Goal: Browse casually

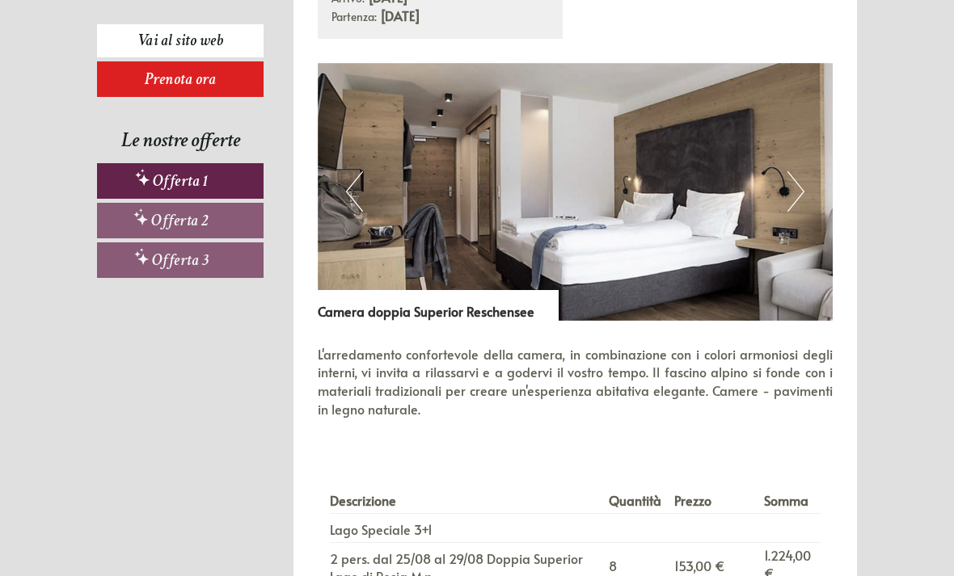
scroll to position [949, 0]
click at [800, 184] on button "Next" at bounding box center [795, 192] width 17 height 40
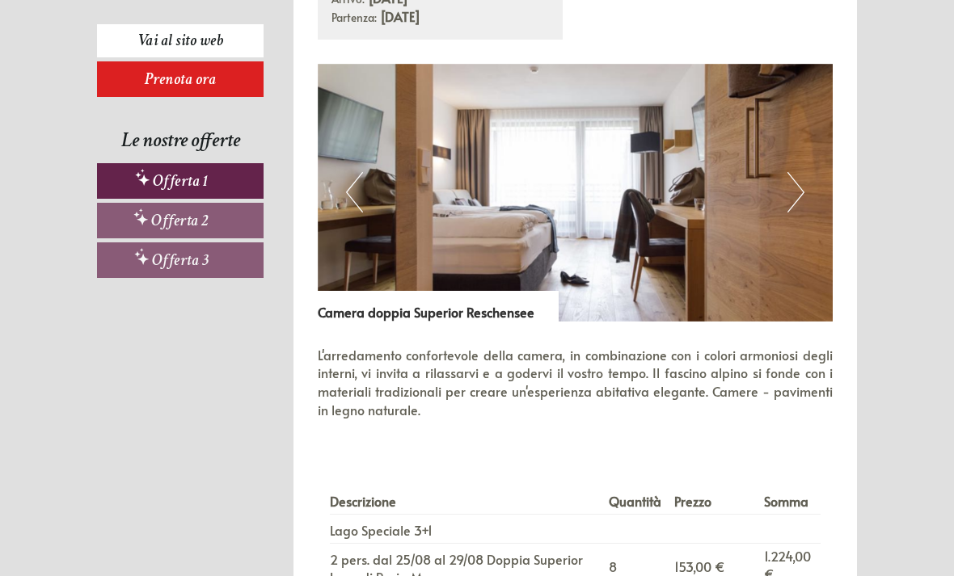
click at [803, 191] on button "Next" at bounding box center [795, 192] width 17 height 40
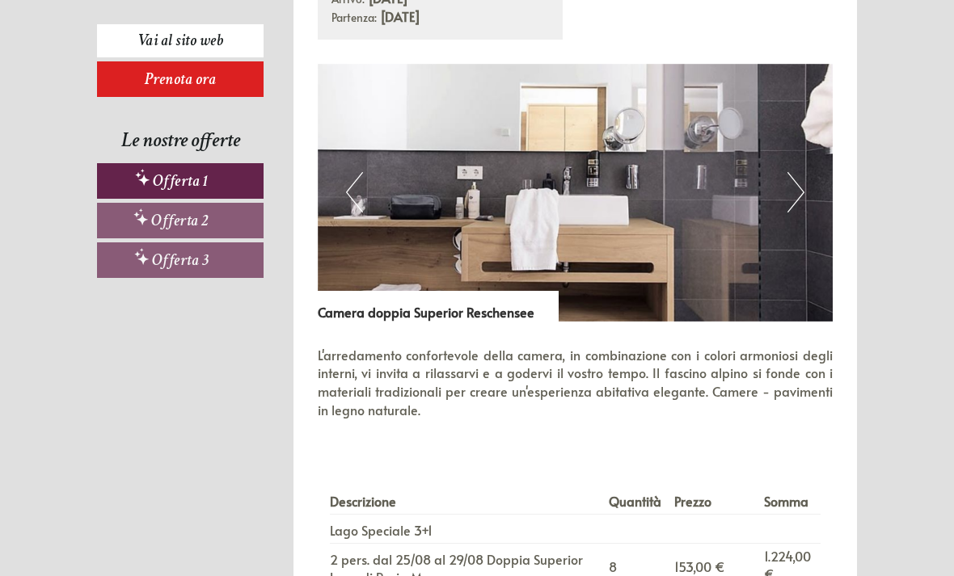
click at [804, 192] on img at bounding box center [576, 193] width 516 height 258
click at [797, 191] on button "Next" at bounding box center [795, 192] width 17 height 40
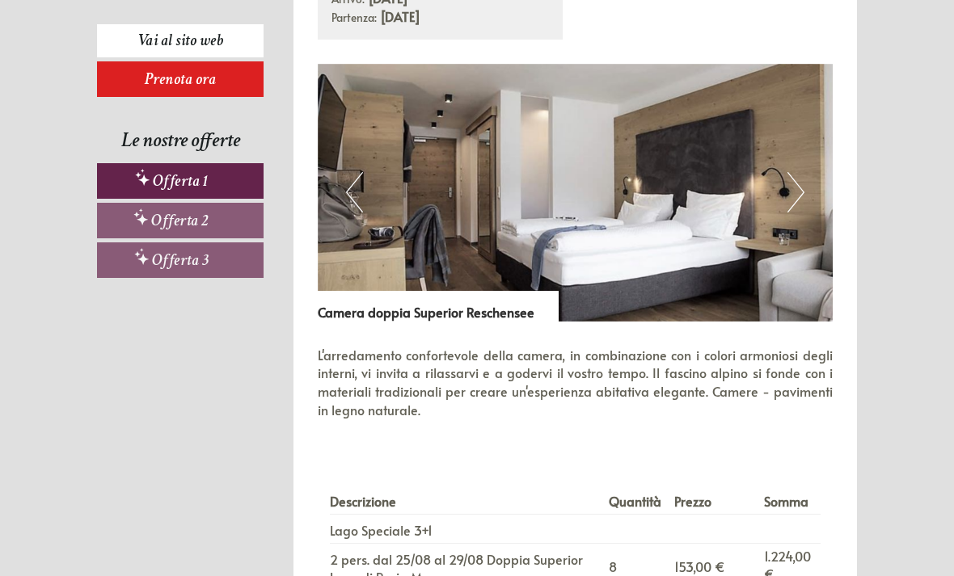
click at [797, 179] on button "Next" at bounding box center [795, 192] width 17 height 40
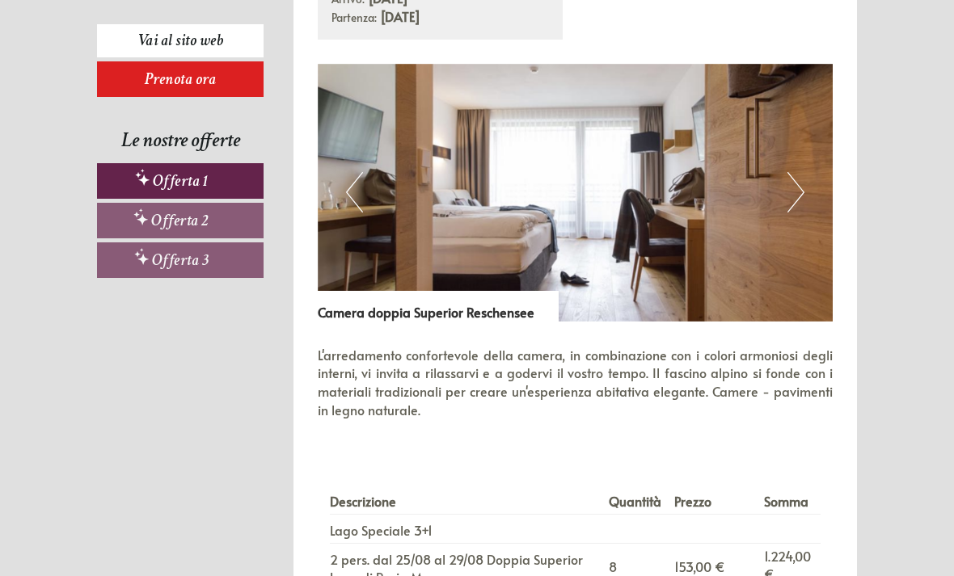
click at [796, 190] on button "Next" at bounding box center [795, 192] width 17 height 40
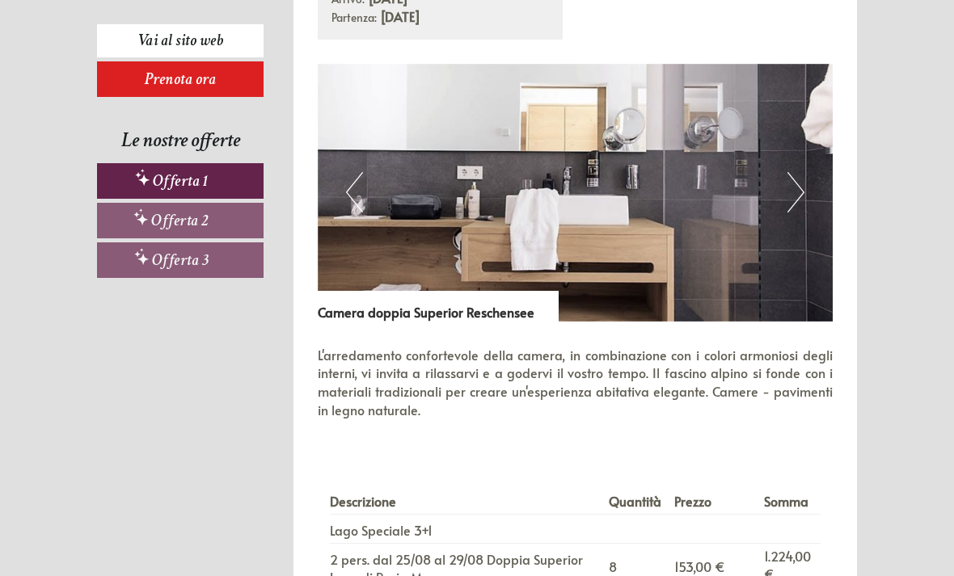
click at [795, 199] on button "Next" at bounding box center [795, 192] width 17 height 40
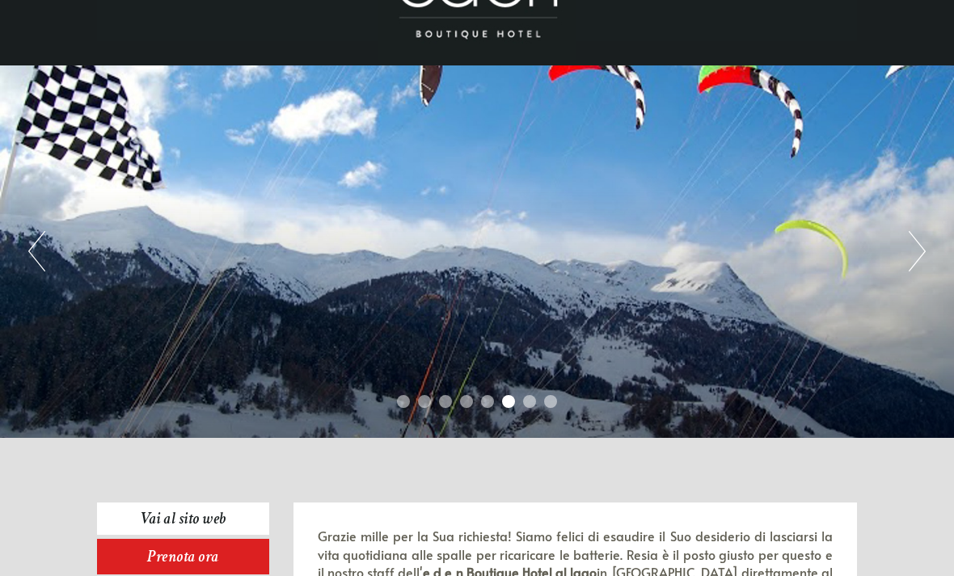
scroll to position [71, 0]
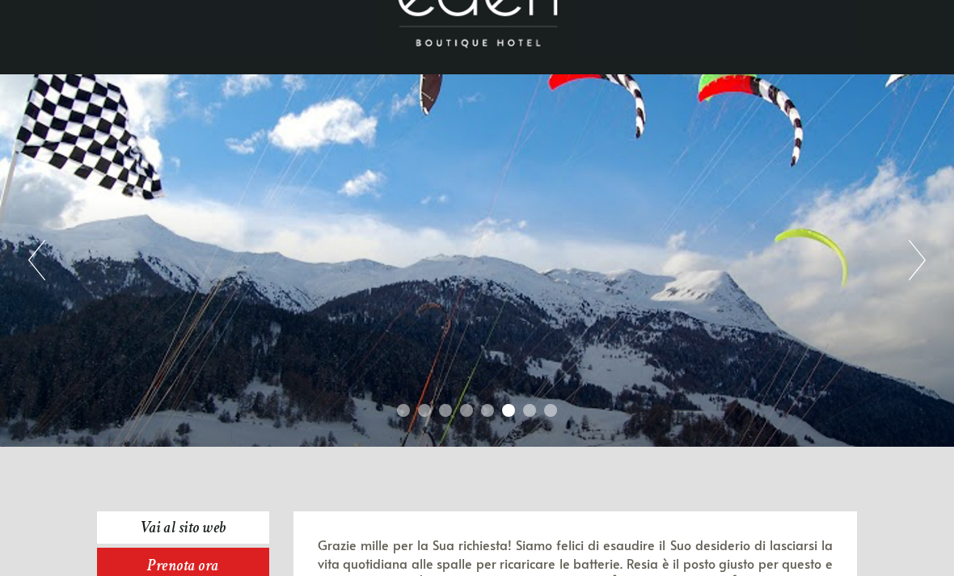
click at [910, 257] on button "Next" at bounding box center [917, 260] width 17 height 40
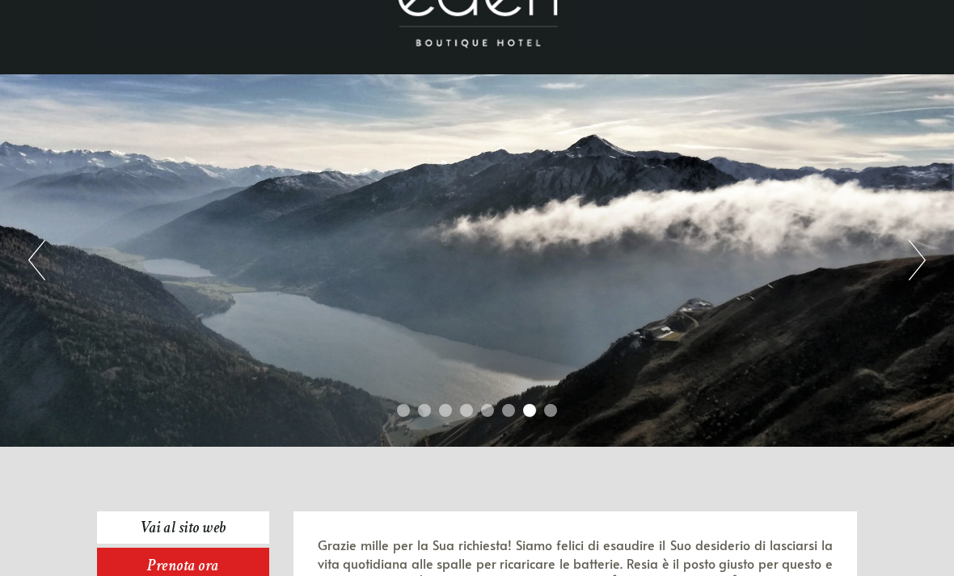
click at [912, 247] on button "Next" at bounding box center [917, 260] width 17 height 40
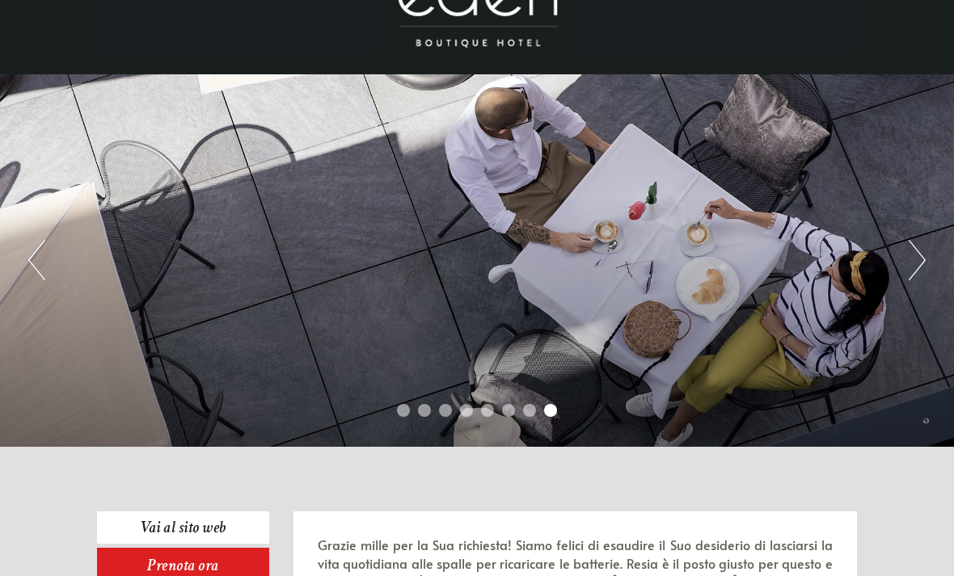
click at [44, 257] on button "Previous" at bounding box center [36, 260] width 17 height 40
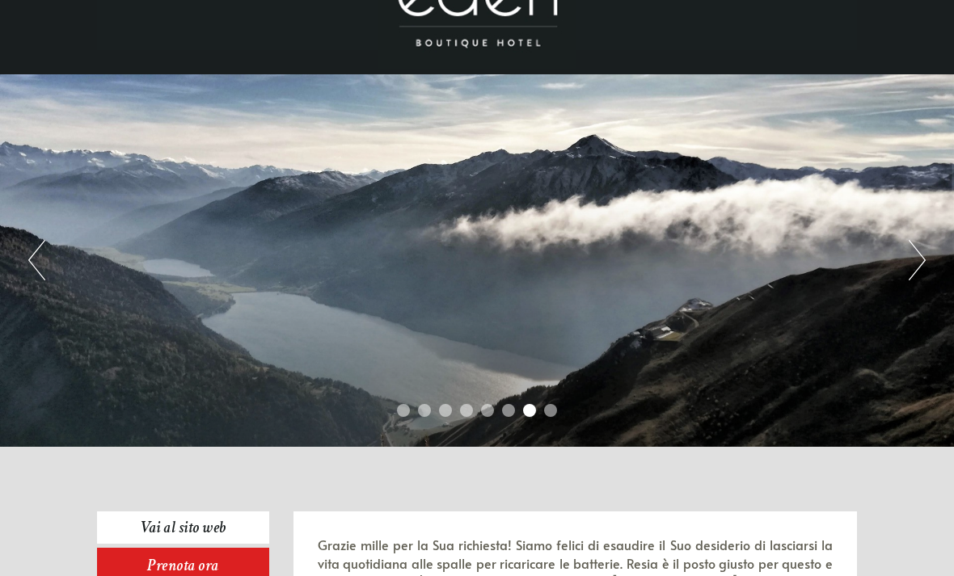
click at [909, 254] on button "Next" at bounding box center [917, 260] width 17 height 40
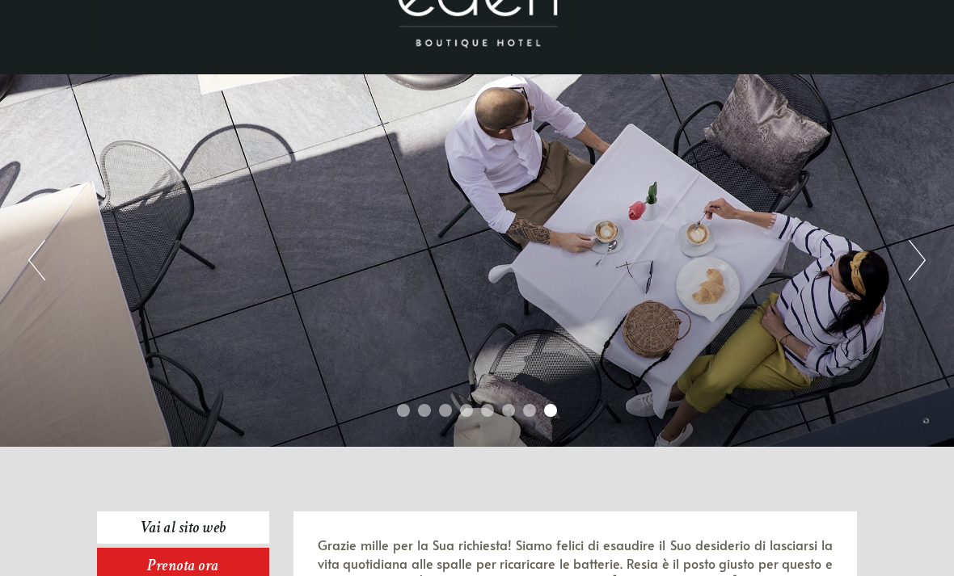
click at [914, 247] on button "Next" at bounding box center [917, 260] width 17 height 40
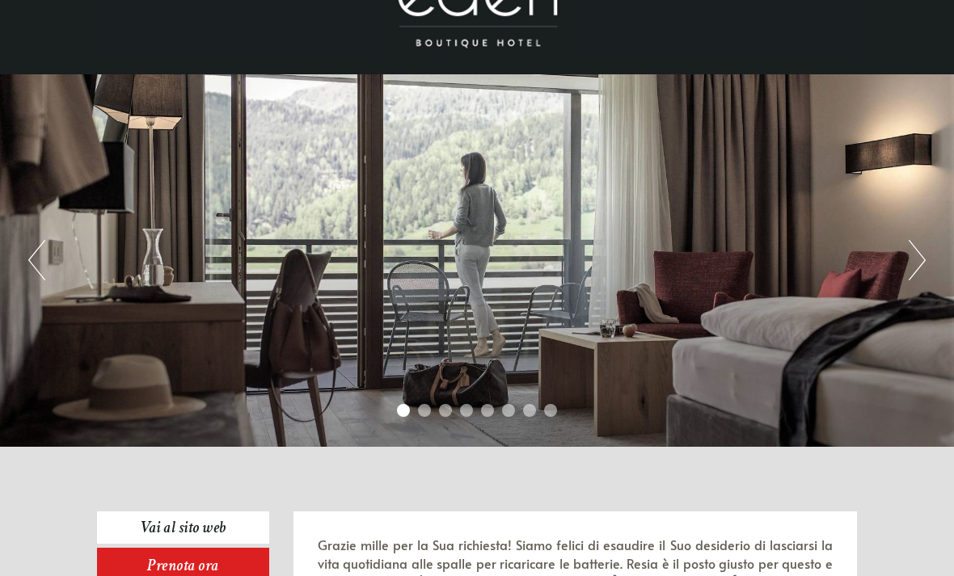
click at [915, 263] on button "Next" at bounding box center [917, 260] width 17 height 40
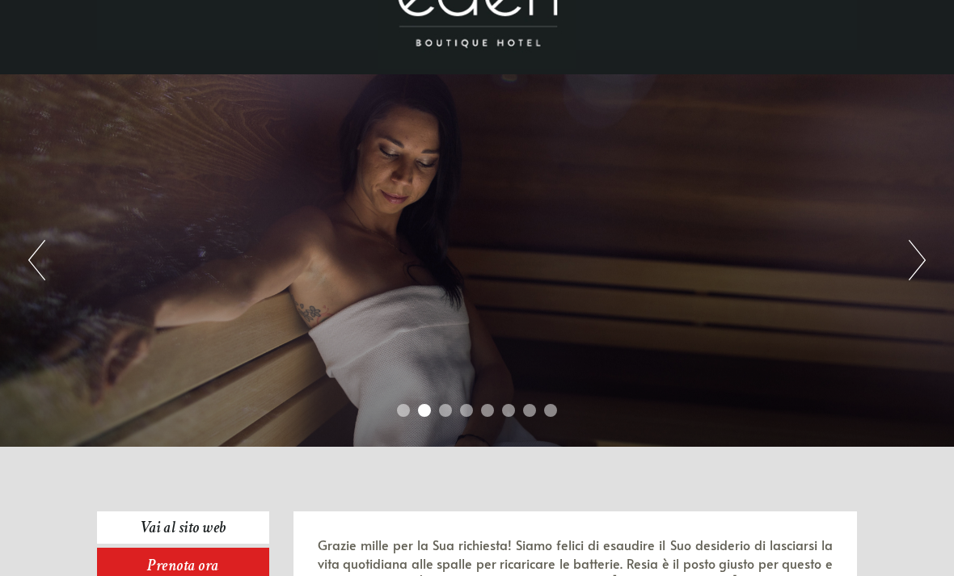
click at [922, 253] on button "Next" at bounding box center [917, 260] width 17 height 40
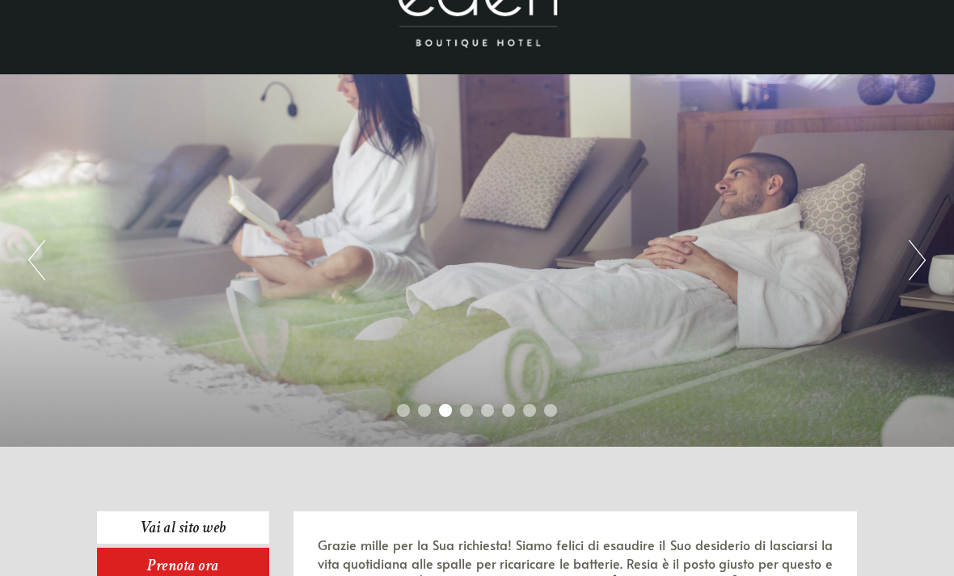
click at [919, 241] on button "Next" at bounding box center [917, 260] width 17 height 40
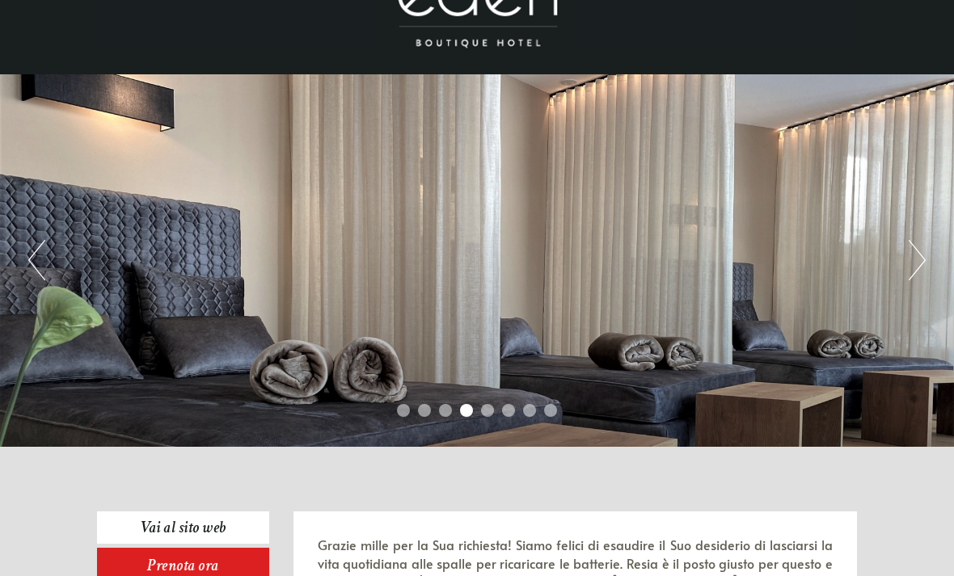
click at [919, 250] on button "Next" at bounding box center [917, 260] width 17 height 40
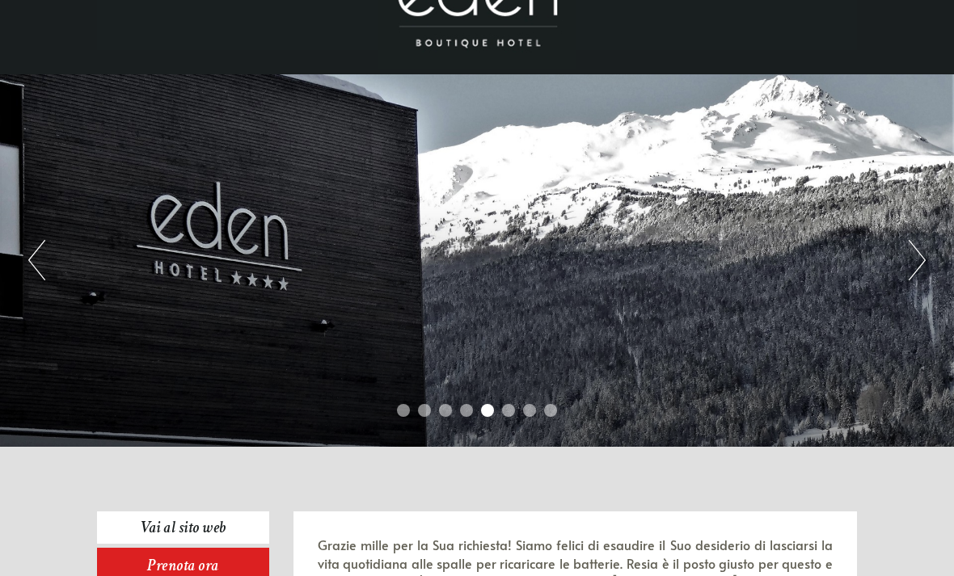
click at [922, 255] on button "Next" at bounding box center [917, 260] width 17 height 40
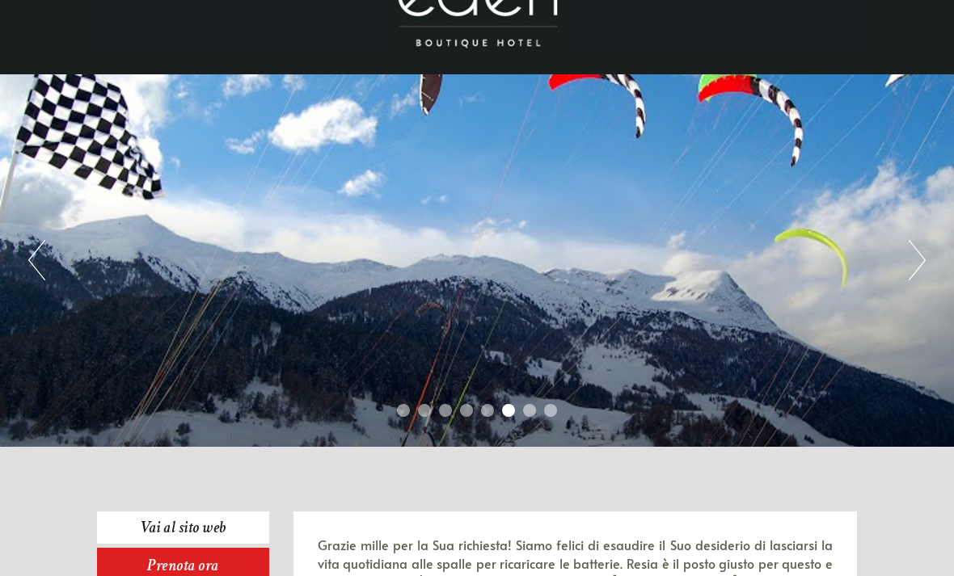
click at [923, 259] on button "Next" at bounding box center [917, 260] width 17 height 40
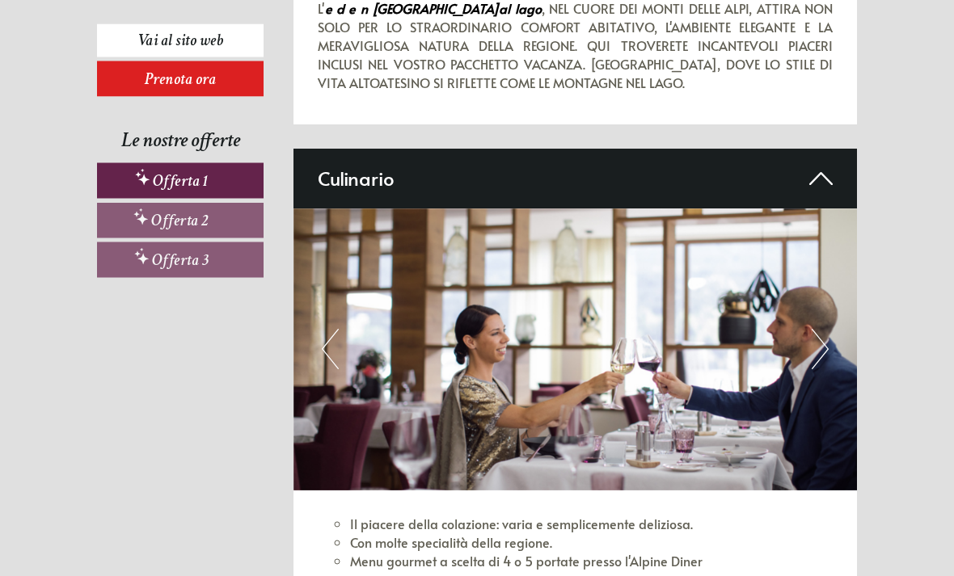
scroll to position [4234, 0]
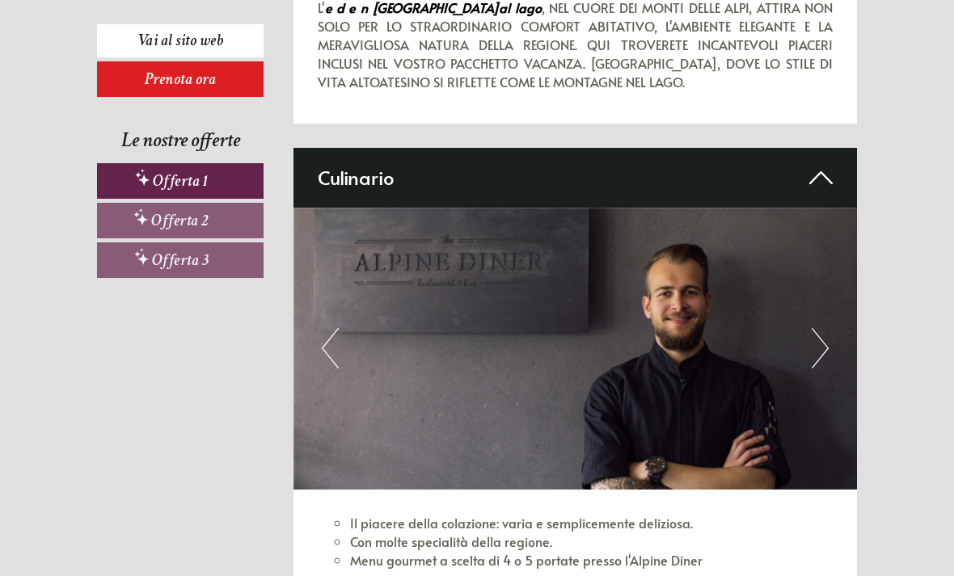
click at [821, 328] on button "Next" at bounding box center [820, 348] width 17 height 40
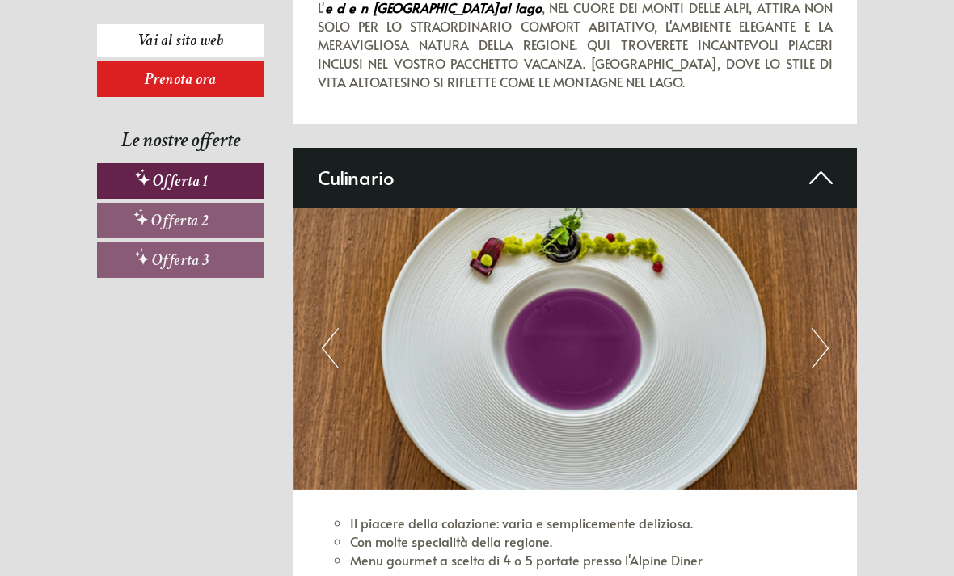
click at [825, 328] on button "Next" at bounding box center [820, 348] width 17 height 40
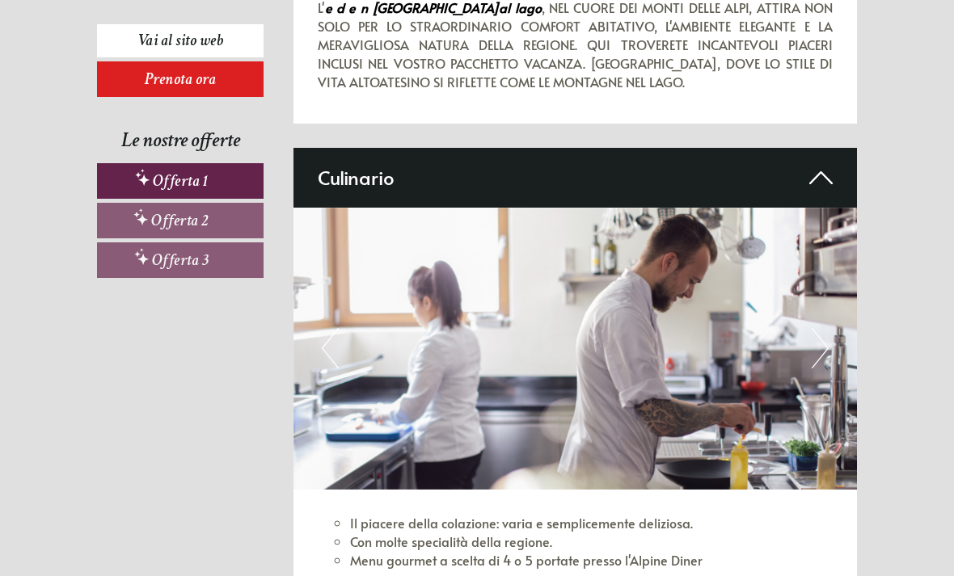
click at [825, 328] on button "Next" at bounding box center [820, 348] width 17 height 40
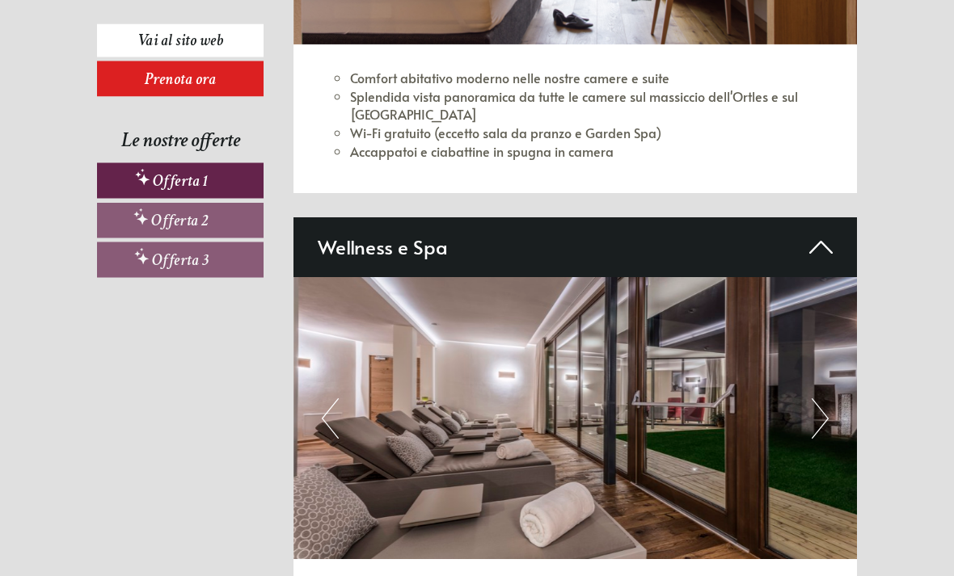
scroll to position [5158, 0]
click at [828, 399] on button "Next" at bounding box center [820, 419] width 17 height 40
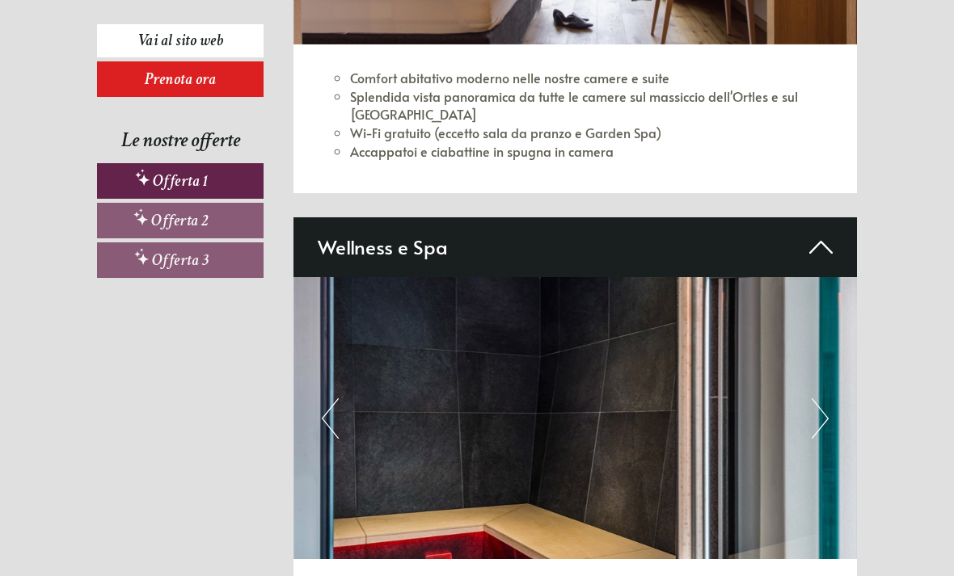
click at [820, 399] on button "Next" at bounding box center [820, 419] width 17 height 40
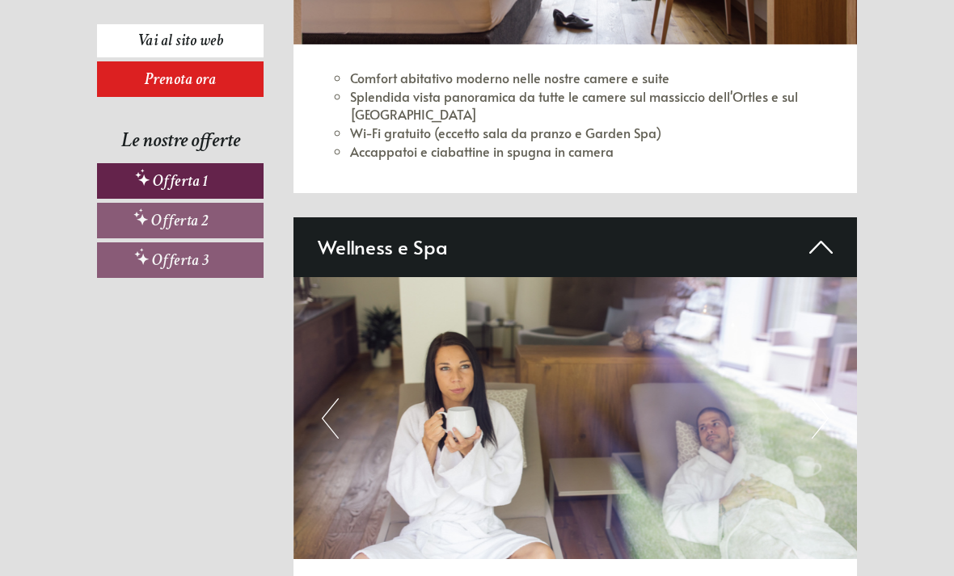
click at [828, 399] on button "Next" at bounding box center [820, 419] width 17 height 40
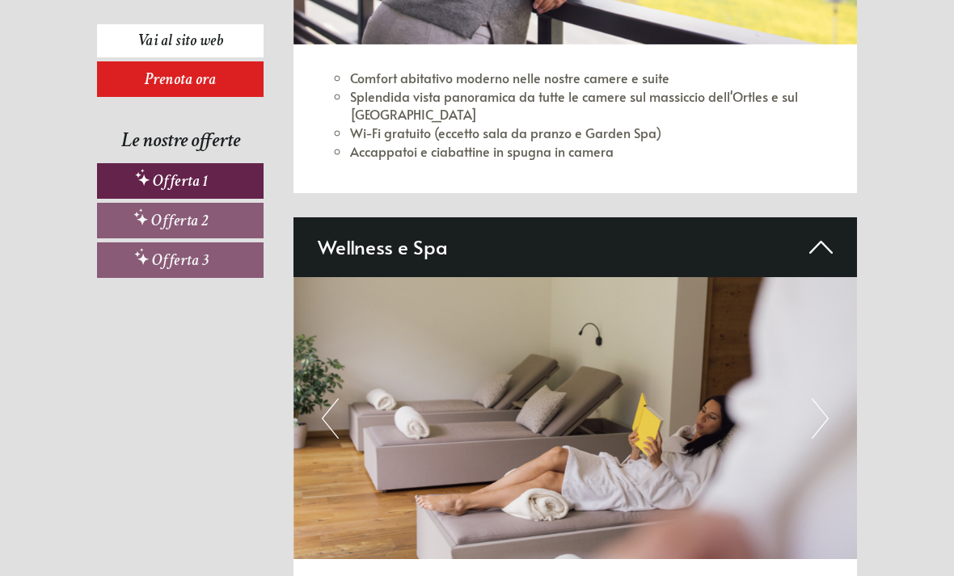
click at [827, 399] on button "Next" at bounding box center [820, 419] width 17 height 40
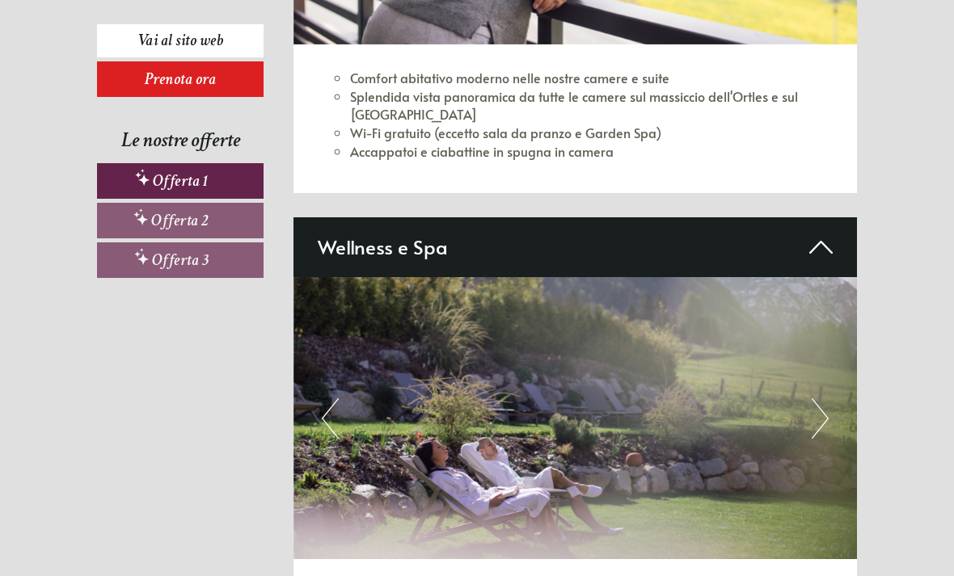
click at [829, 371] on img at bounding box center [575, 418] width 564 height 282
click at [820, 399] on button "Next" at bounding box center [820, 419] width 17 height 40
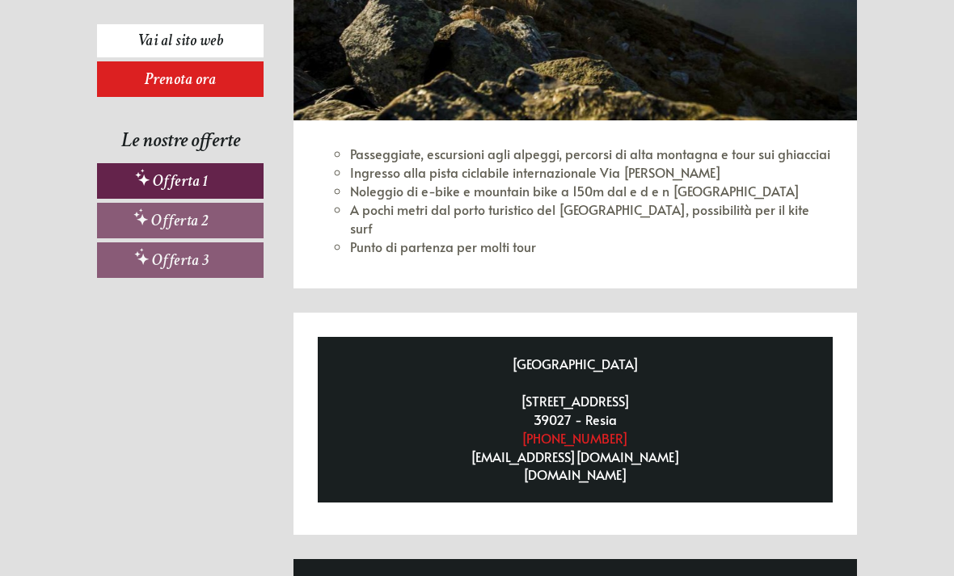
scroll to position [6159, 0]
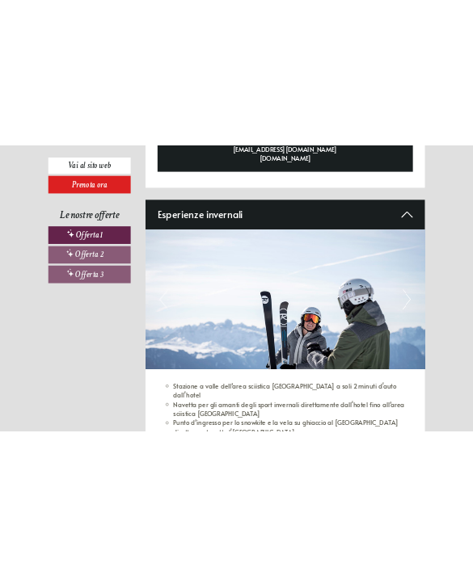
scroll to position [6936, 0]
